Goal: Navigation & Orientation: Find specific page/section

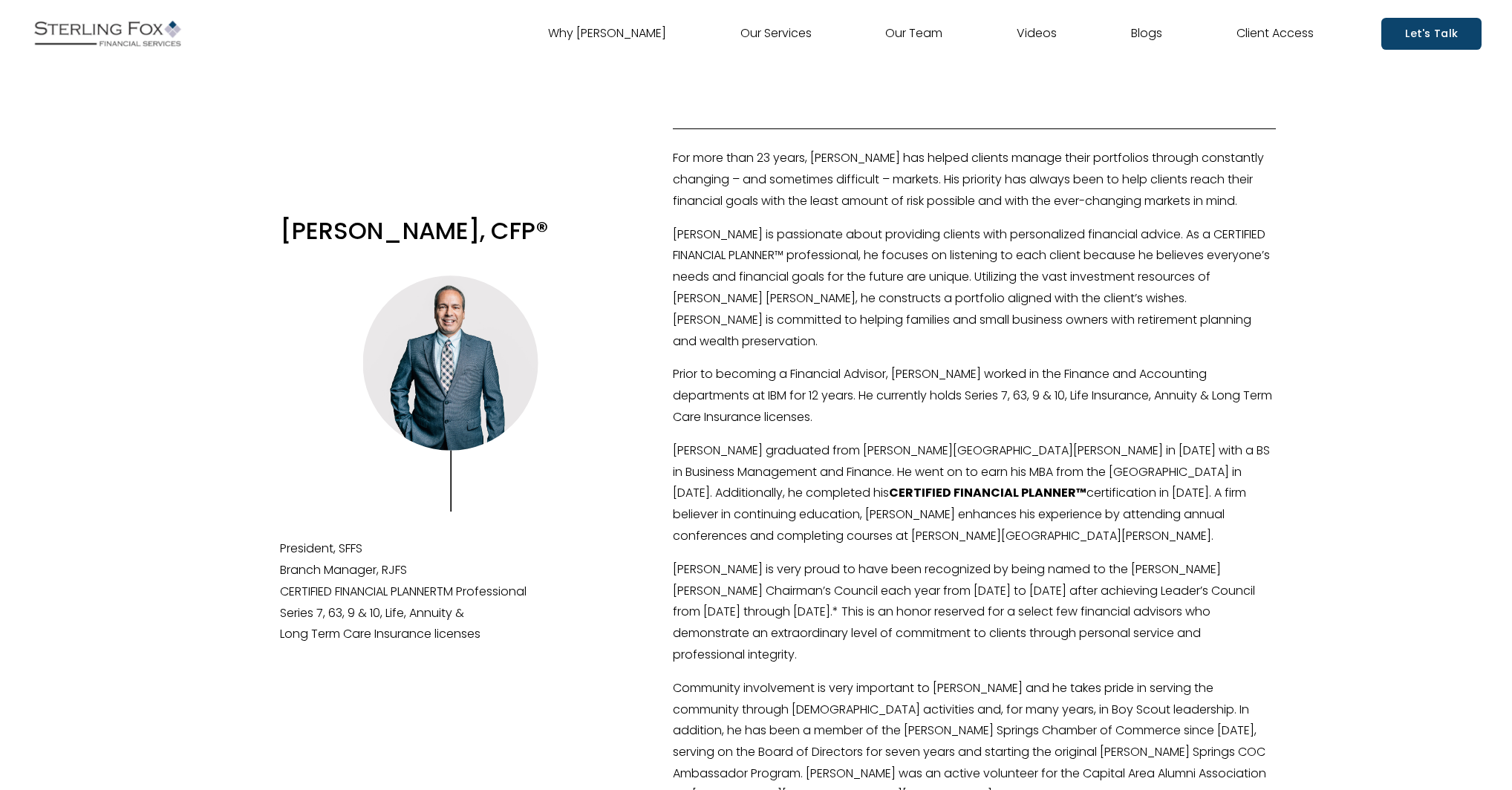
click at [111, 36] on img at bounding box center [107, 33] width 154 height 37
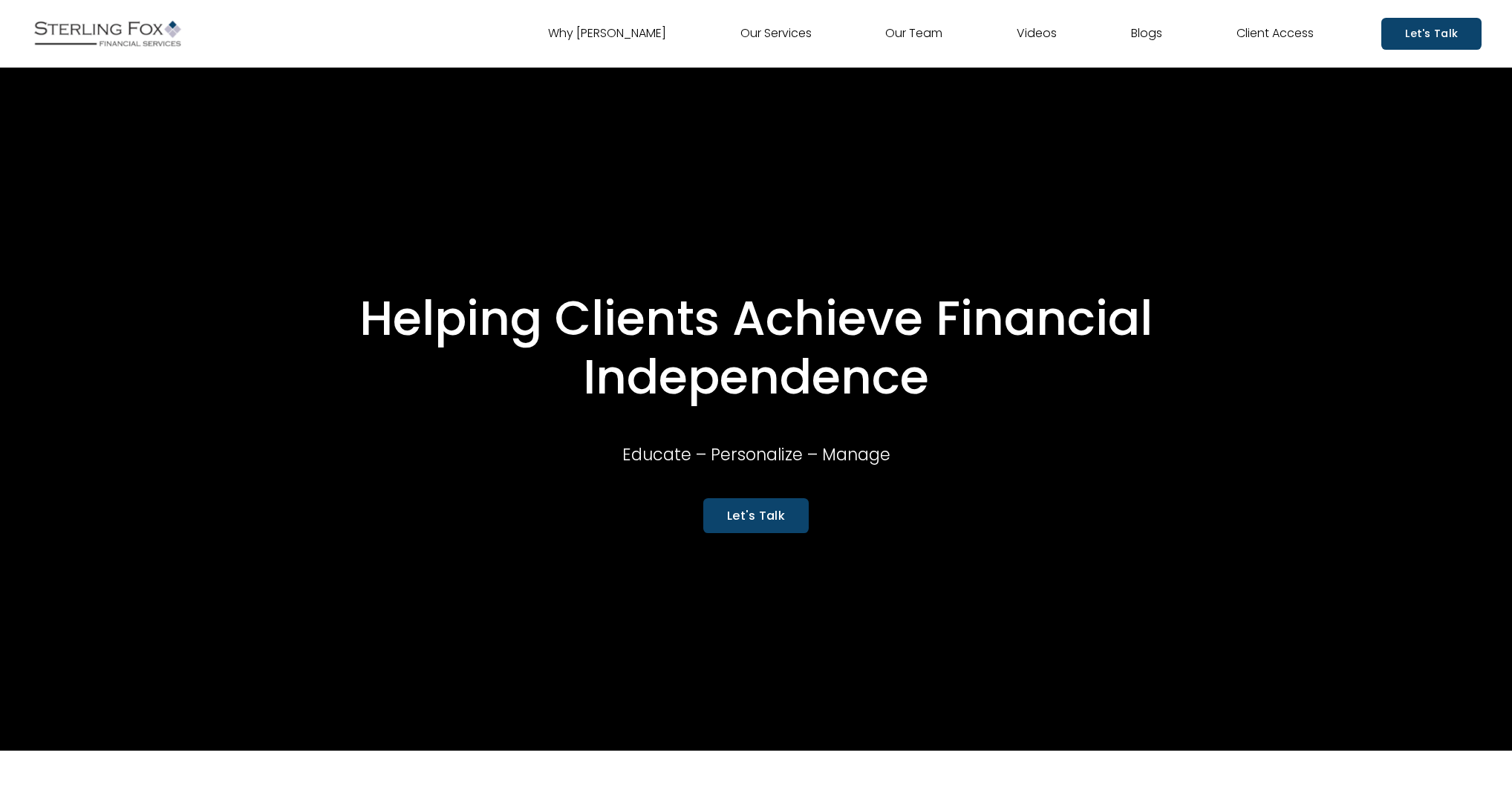
click at [947, 33] on nav "Why [PERSON_NAME] Our Services Our Team Videos Blogs Client Access" at bounding box center [931, 33] width 766 height 23
click at [926, 30] on link "Our Team" at bounding box center [914, 33] width 58 height 23
